Goal: Communication & Community: Connect with others

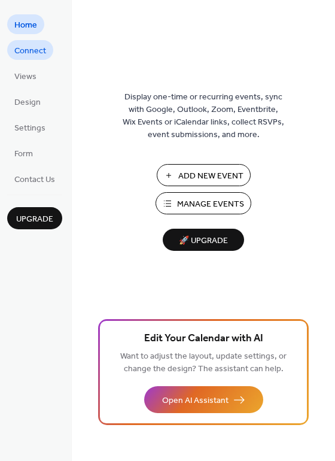
click at [16, 59] on link "Connect" at bounding box center [30, 50] width 46 height 20
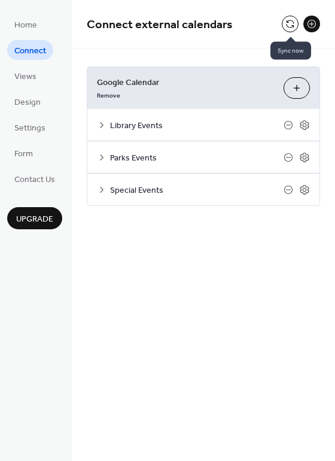
click at [288, 23] on button at bounding box center [290, 24] width 17 height 17
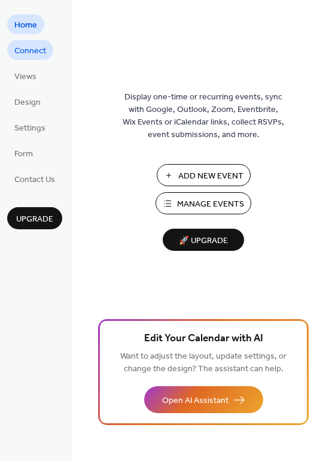
click at [28, 54] on span "Connect" at bounding box center [30, 51] width 32 height 13
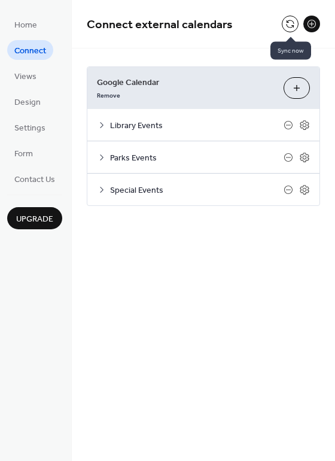
click at [289, 30] on button at bounding box center [290, 24] width 17 height 17
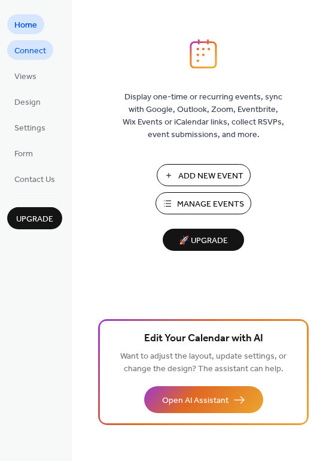
click at [19, 45] on span "Connect" at bounding box center [30, 51] width 32 height 13
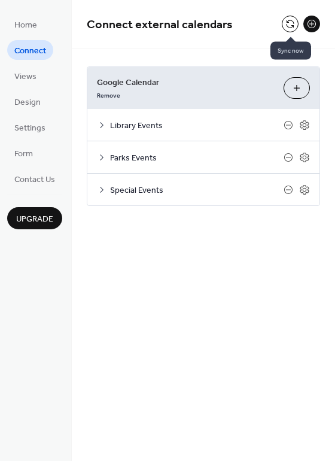
click at [293, 19] on button at bounding box center [290, 24] width 17 height 17
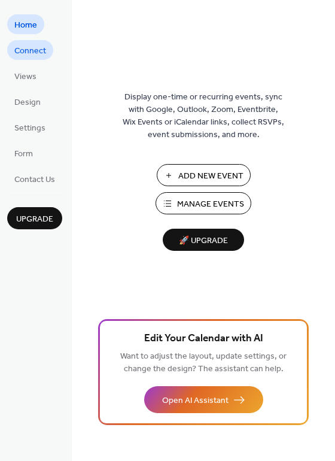
click at [42, 57] on span "Connect" at bounding box center [30, 51] width 32 height 13
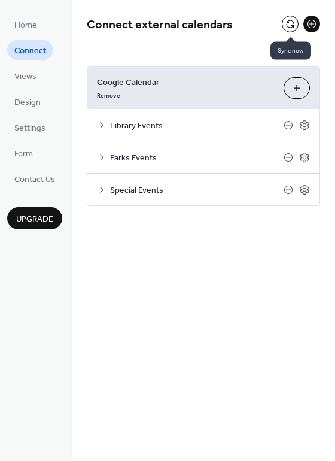
click at [287, 28] on button at bounding box center [290, 24] width 17 height 17
click at [286, 26] on button at bounding box center [290, 24] width 17 height 17
